Goal: Task Accomplishment & Management: Manage account settings

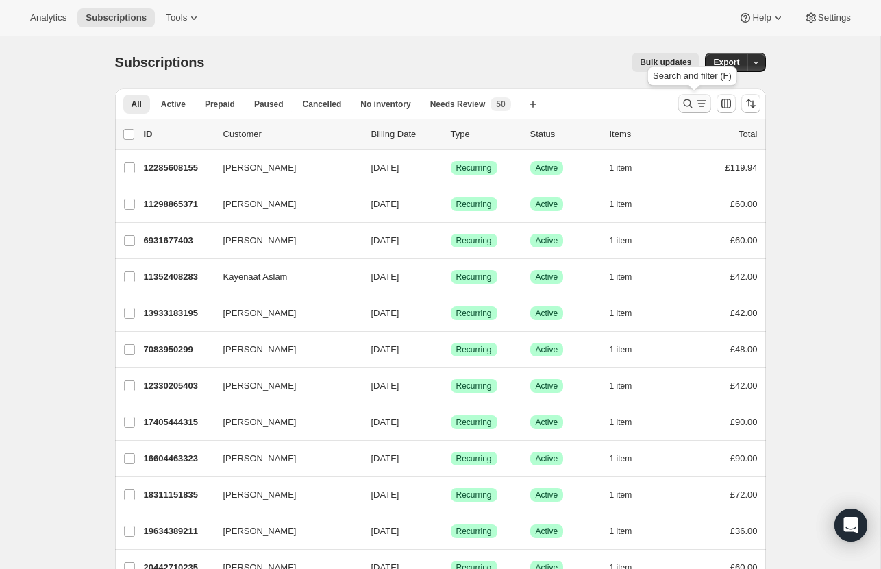
click at [699, 97] on icon "Search and filter results" at bounding box center [702, 104] width 14 height 14
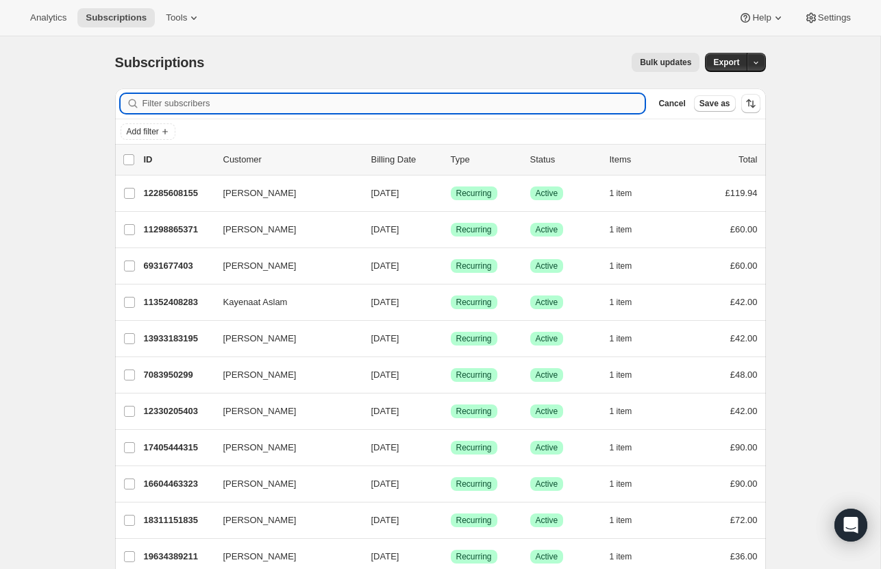
click at [310, 103] on input "Filter subscribers" at bounding box center [393, 103] width 503 height 19
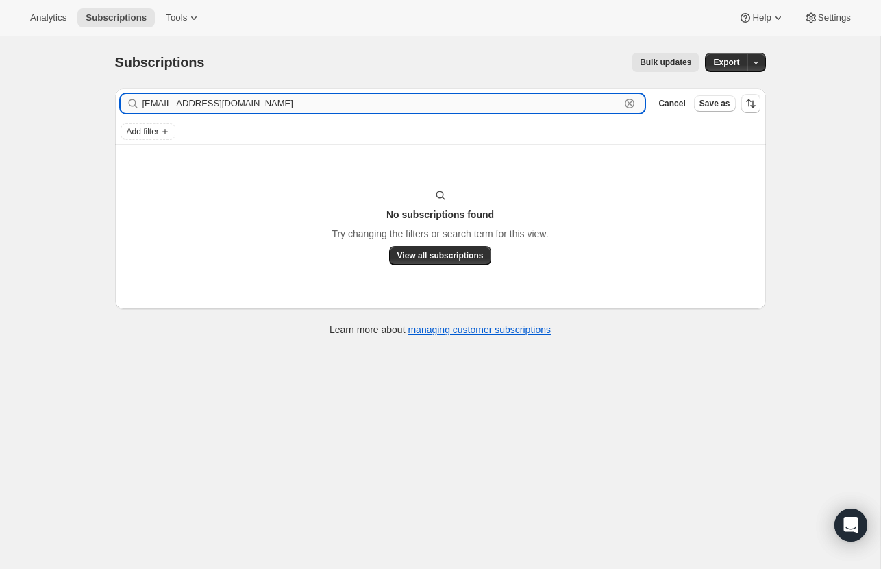
click at [250, 106] on input "[EMAIL_ADDRESS][DOMAIN_NAME]" at bounding box center [381, 103] width 478 height 19
paste input "[STREET_ADDRESS][PERSON_NAME]"
click at [251, 107] on input "[STREET_ADDRESS][PERSON_NAME]" at bounding box center [381, 103] width 478 height 19
paste input "[PERSON_NAME]"
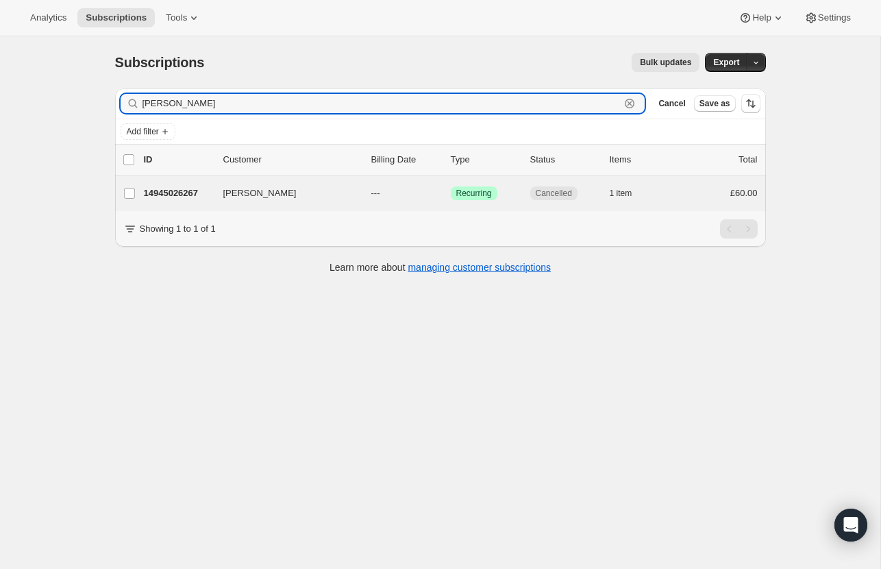
type input "[PERSON_NAME]"
click at [337, 177] on div "[PERSON_NAME] 14945026267 [PERSON_NAME] --- Success Recurring Cancelled 1 item …" at bounding box center [440, 193] width 651 height 36
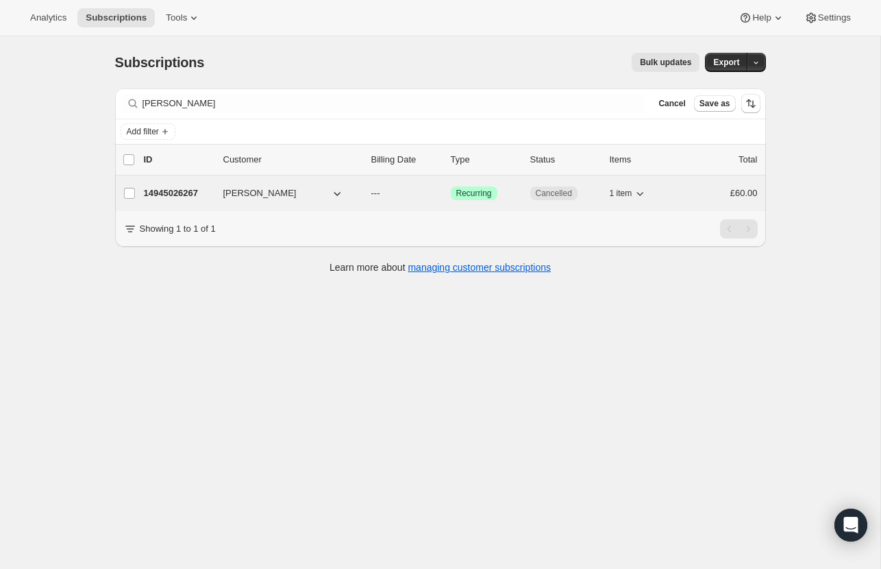
click at [341, 184] on div "14945026267 [PERSON_NAME] --- Success Recurring Cancelled 1 item £60.00" at bounding box center [451, 193] width 614 height 19
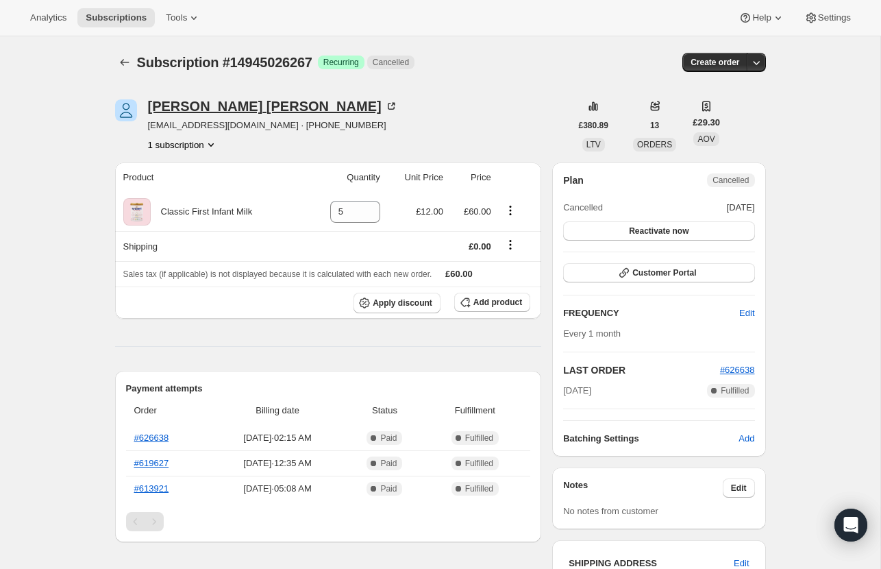
click at [153, 105] on div "[PERSON_NAME]" at bounding box center [273, 106] width 250 height 14
click at [223, 142] on div "1 subscription" at bounding box center [273, 145] width 250 height 14
click at [218, 142] on icon "Product actions" at bounding box center [211, 145] width 14 height 14
